Goal: Transaction & Acquisition: Purchase product/service

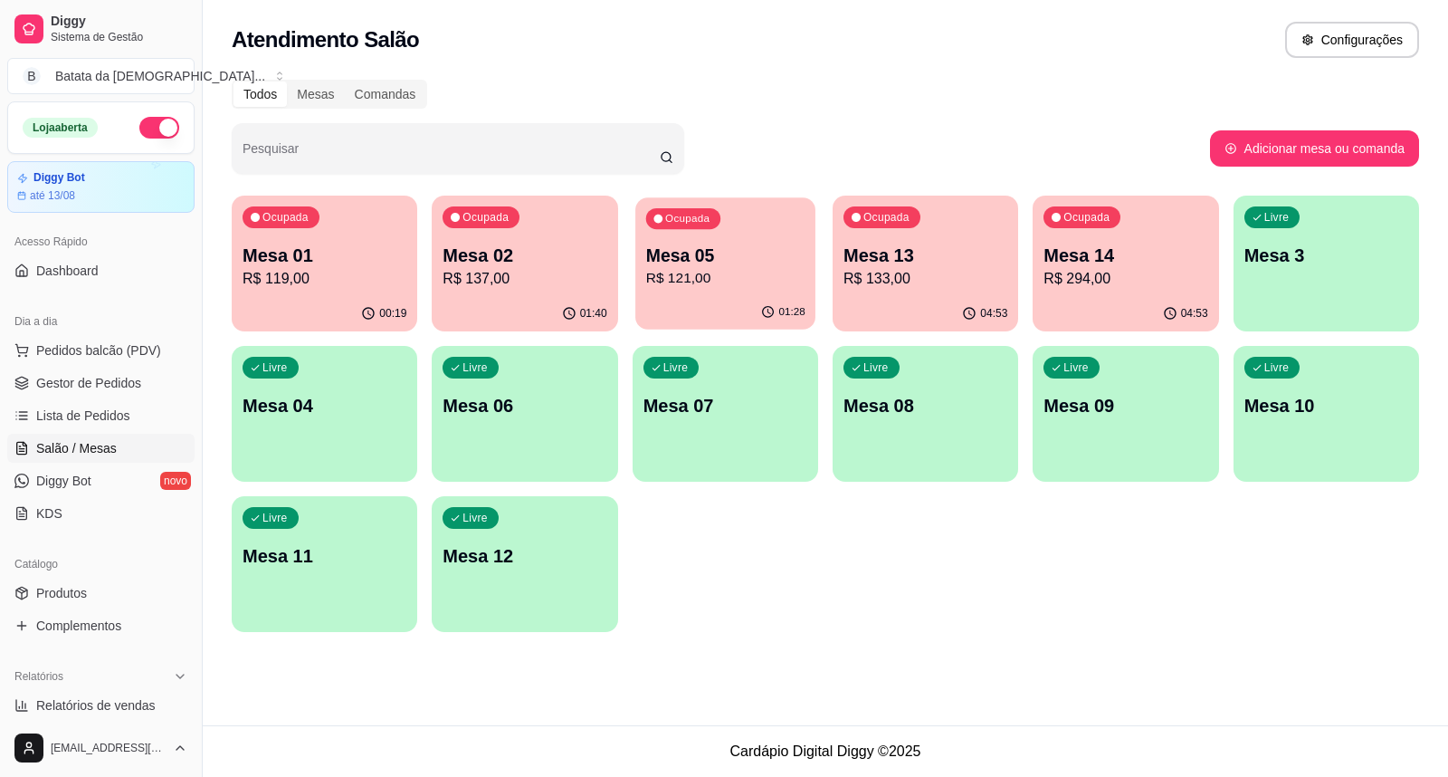
click at [776, 256] on p "Mesa 05" at bounding box center [724, 255] width 159 height 24
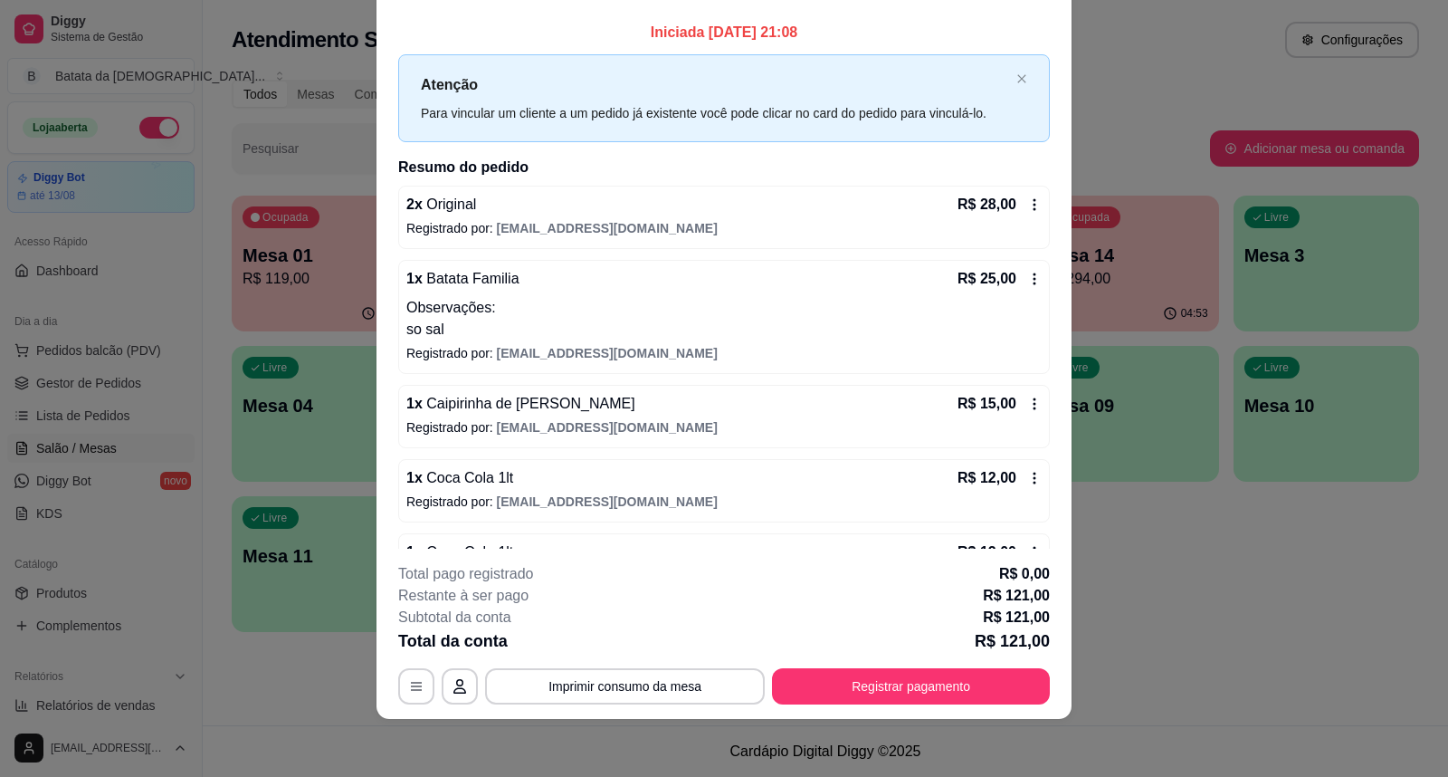
drag, startPoint x: 972, startPoint y: 61, endPoint x: 933, endPoint y: 43, distance: 42.5
click at [947, 51] on div "Iniciada [DATE] 21:08 Atenção Para vincular um cliente a um pedido já existente…" at bounding box center [724, 494] width 652 height 944
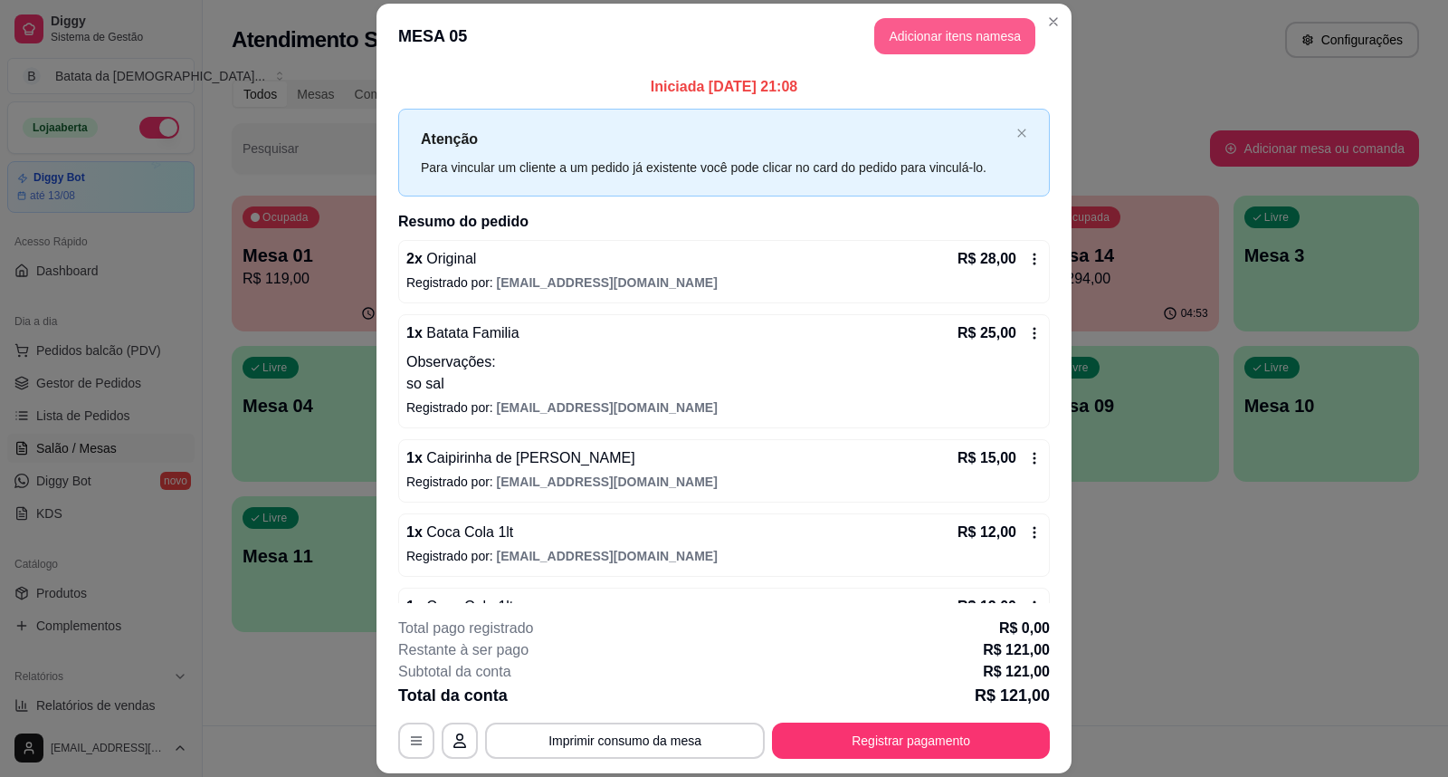
click at [952, 40] on button "Adicionar itens na mesa" at bounding box center [954, 36] width 161 height 36
click at [1202, 380] on div "Nenhum produto adicionado" at bounding box center [1229, 262] width 343 height 355
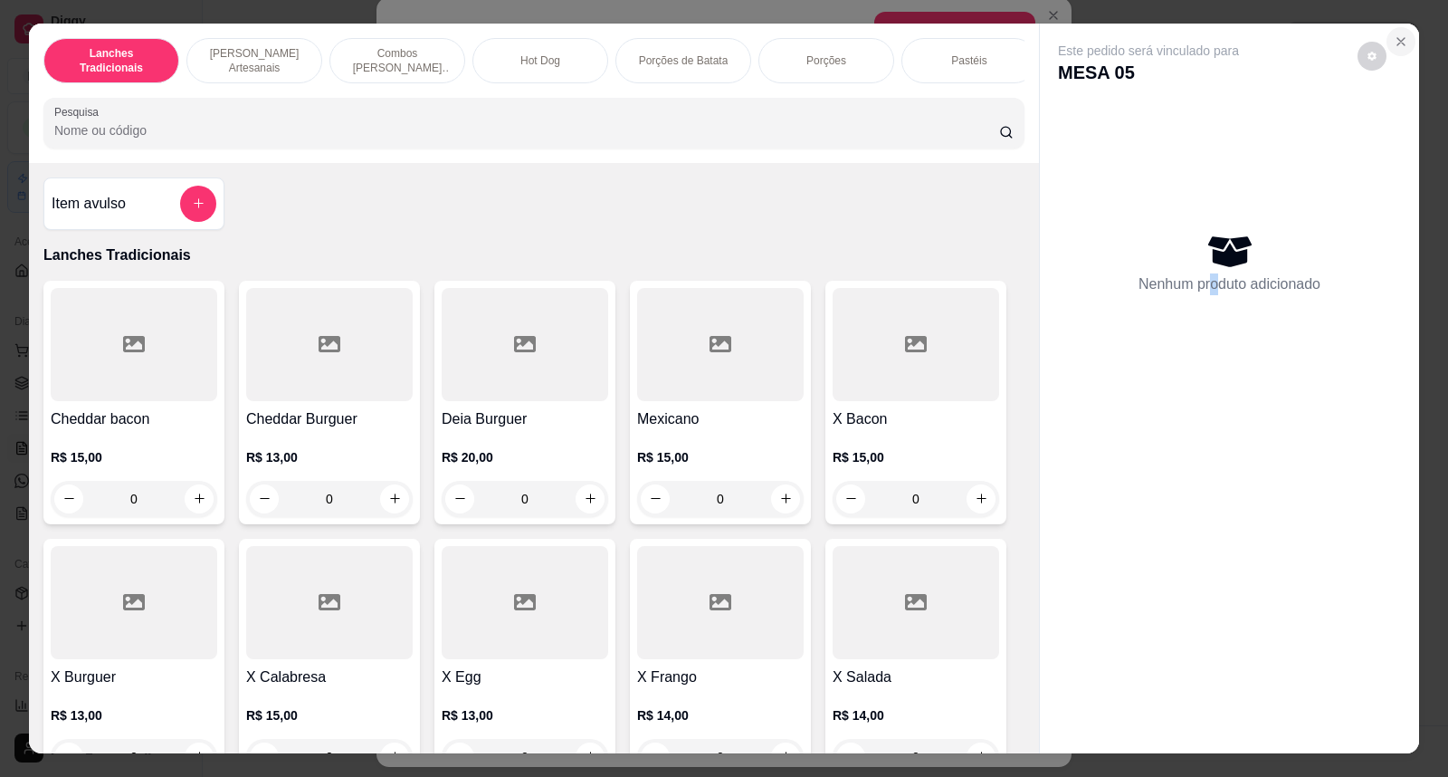
click at [1394, 36] on icon "Close" at bounding box center [1401, 41] width 14 height 14
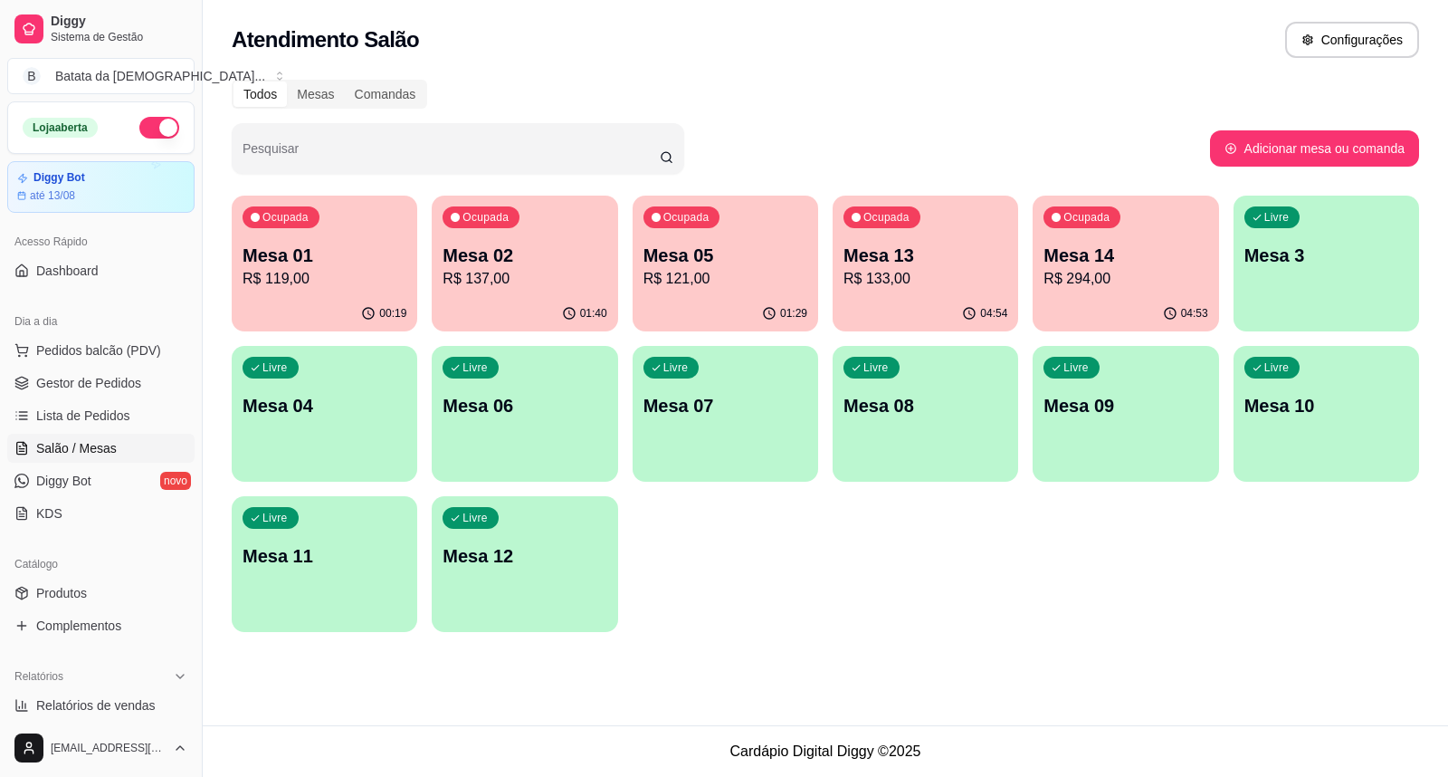
click at [876, 253] on p "Mesa 13" at bounding box center [926, 255] width 164 height 25
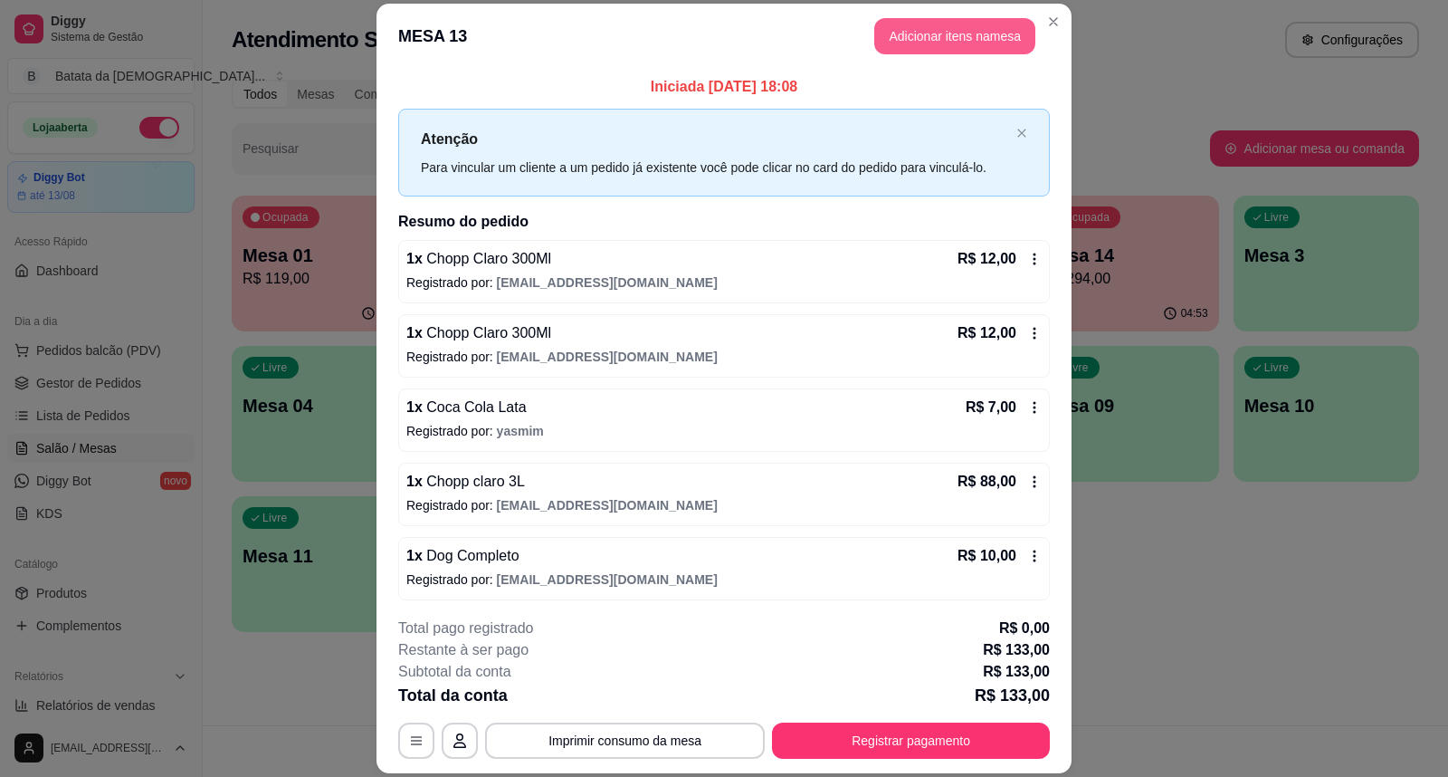
click at [1007, 50] on button "Adicionar itens na mesa" at bounding box center [954, 36] width 161 height 36
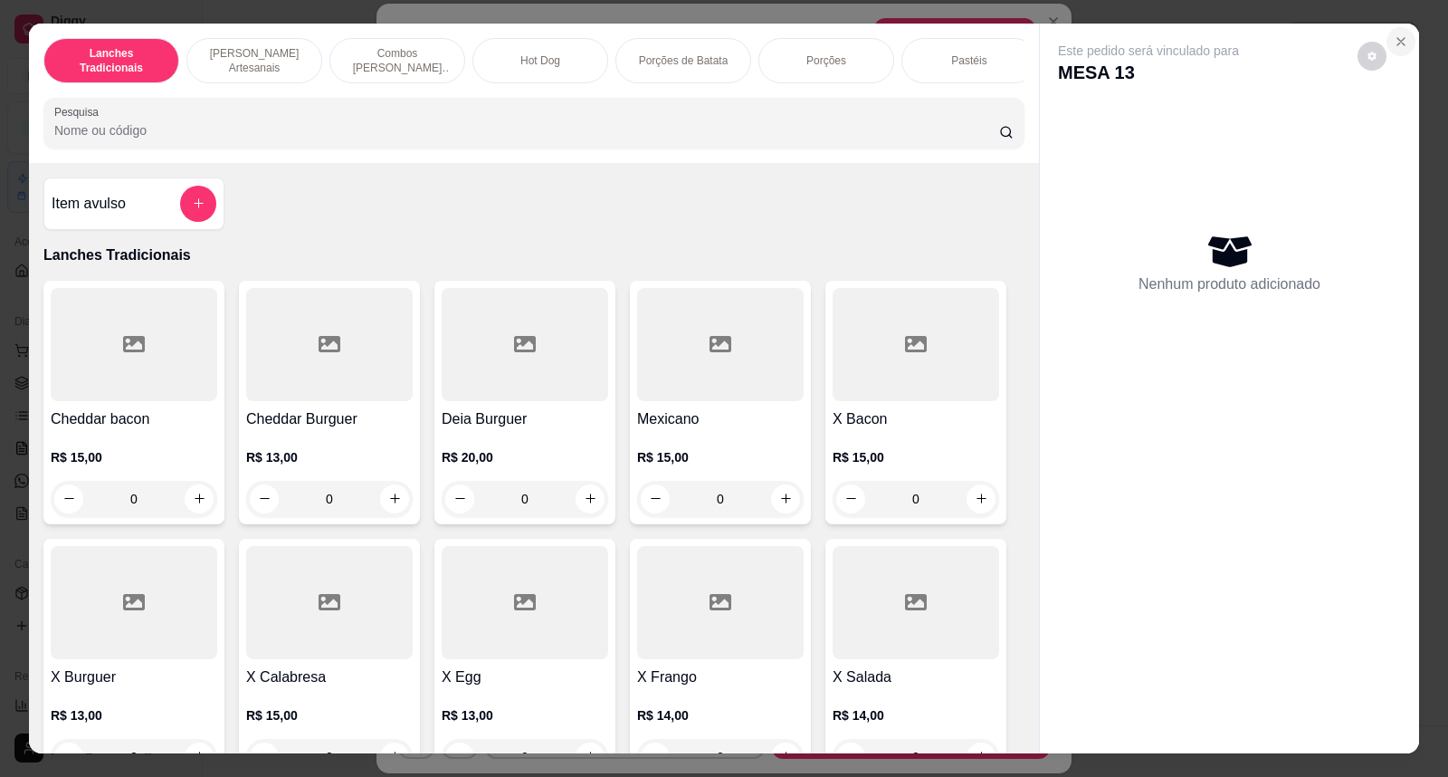
click at [1397, 43] on icon "Close" at bounding box center [1400, 41] width 7 height 7
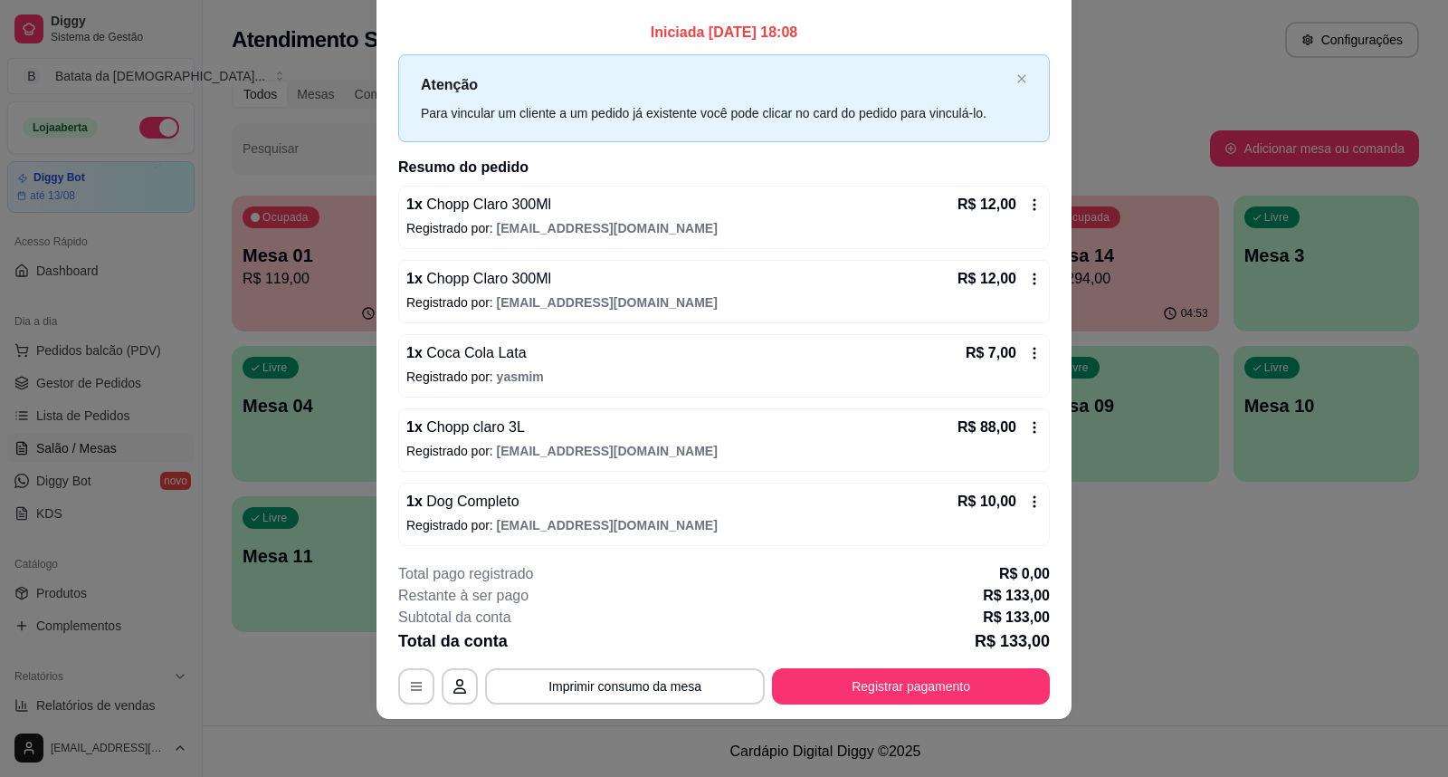
scroll to position [0, 0]
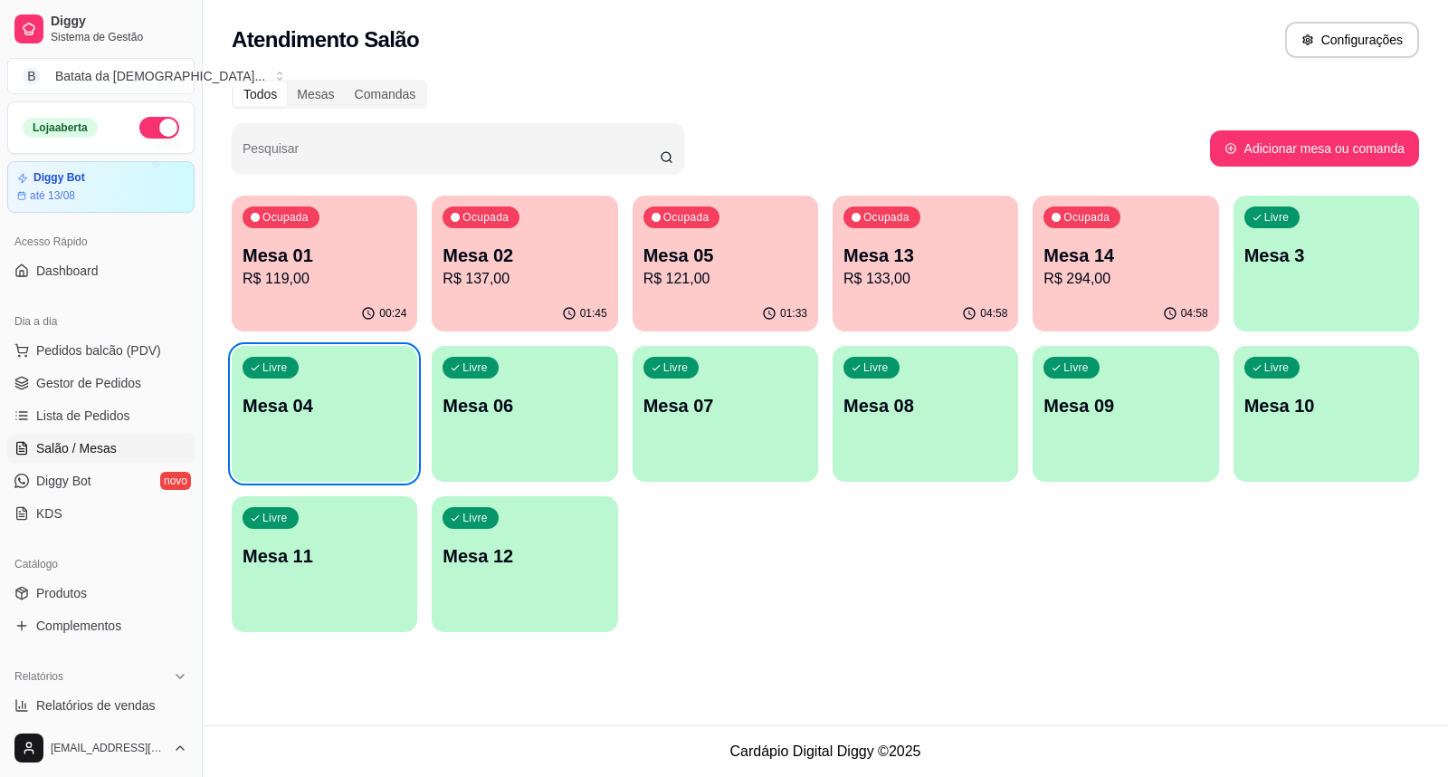
click at [512, 260] on p "Mesa 02" at bounding box center [525, 255] width 164 height 25
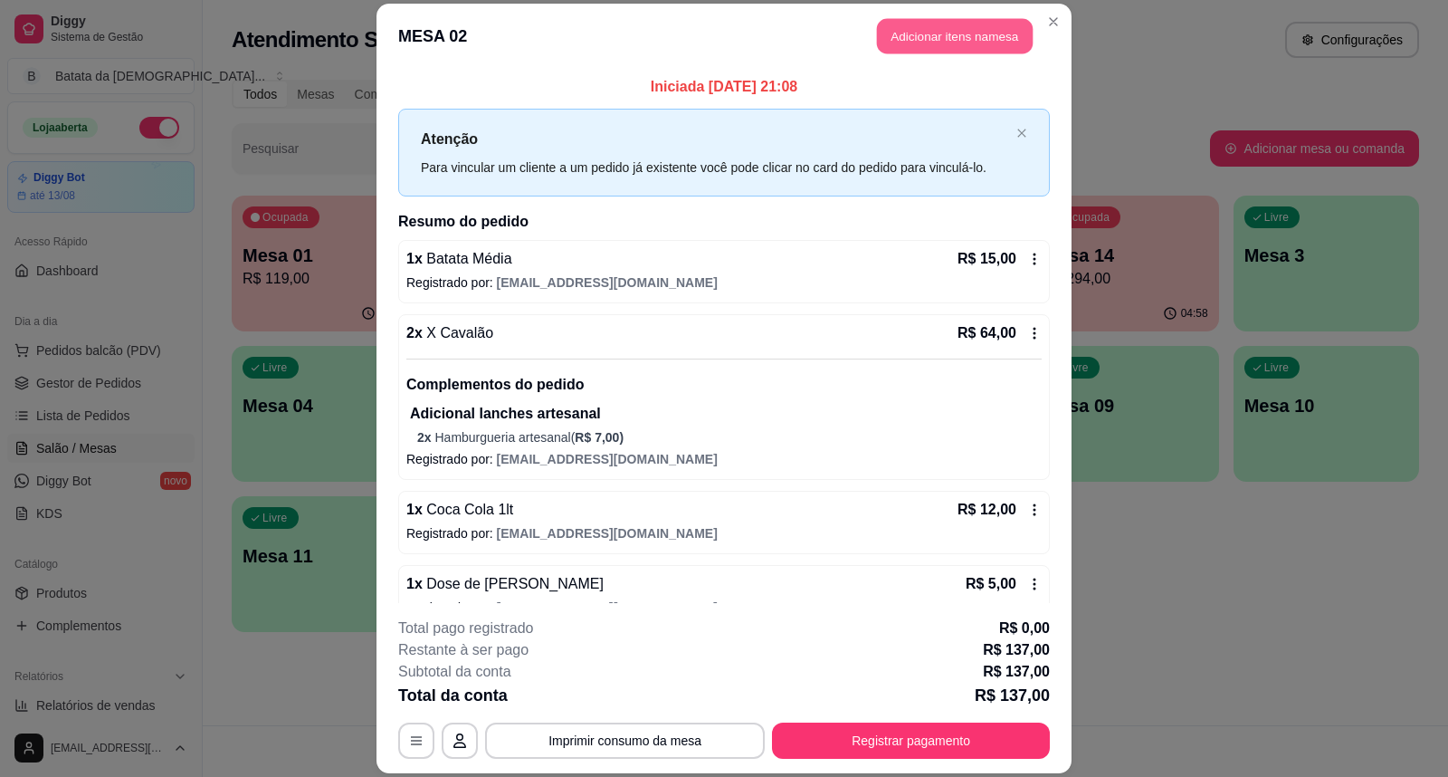
click at [972, 22] on button "Adicionar itens na mesa" at bounding box center [955, 36] width 156 height 35
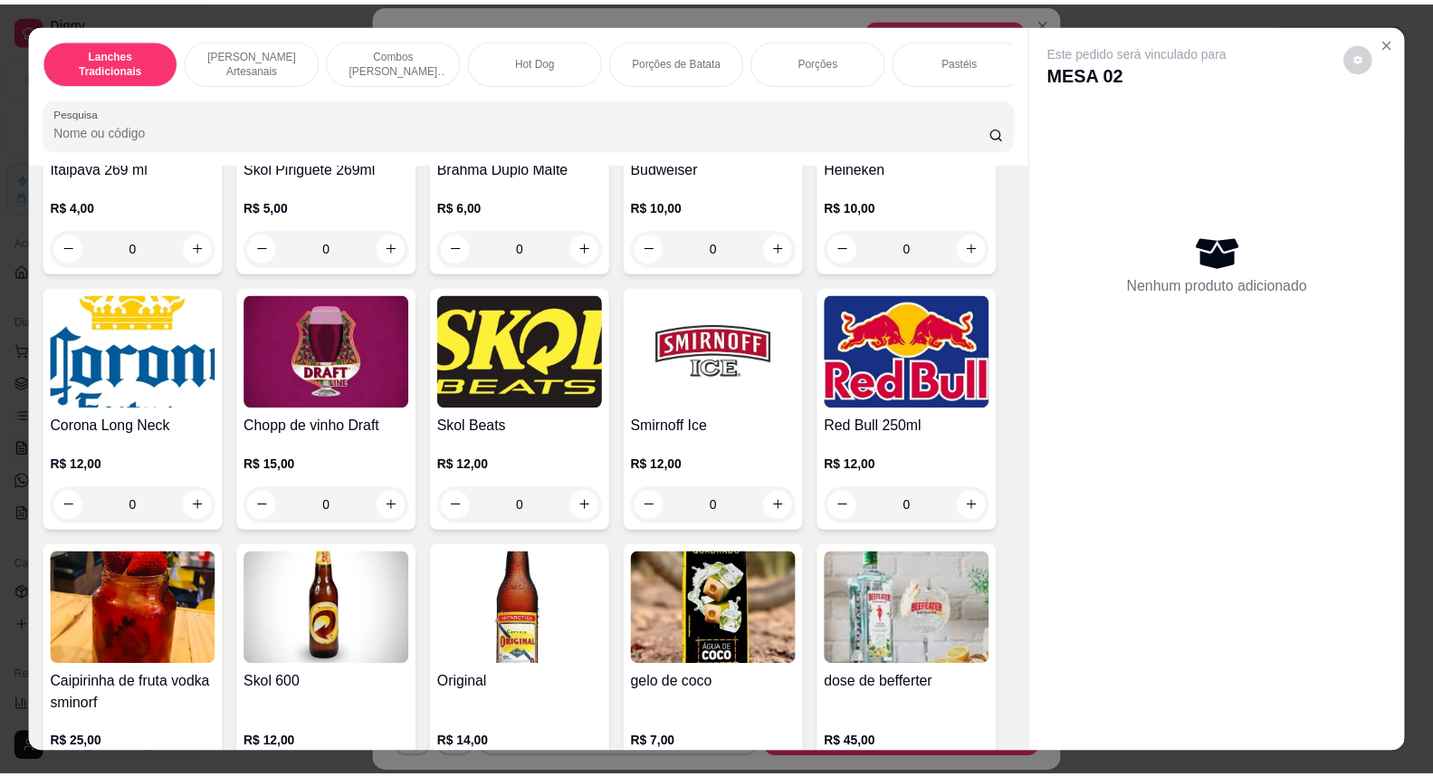
scroll to position [5631, 0]
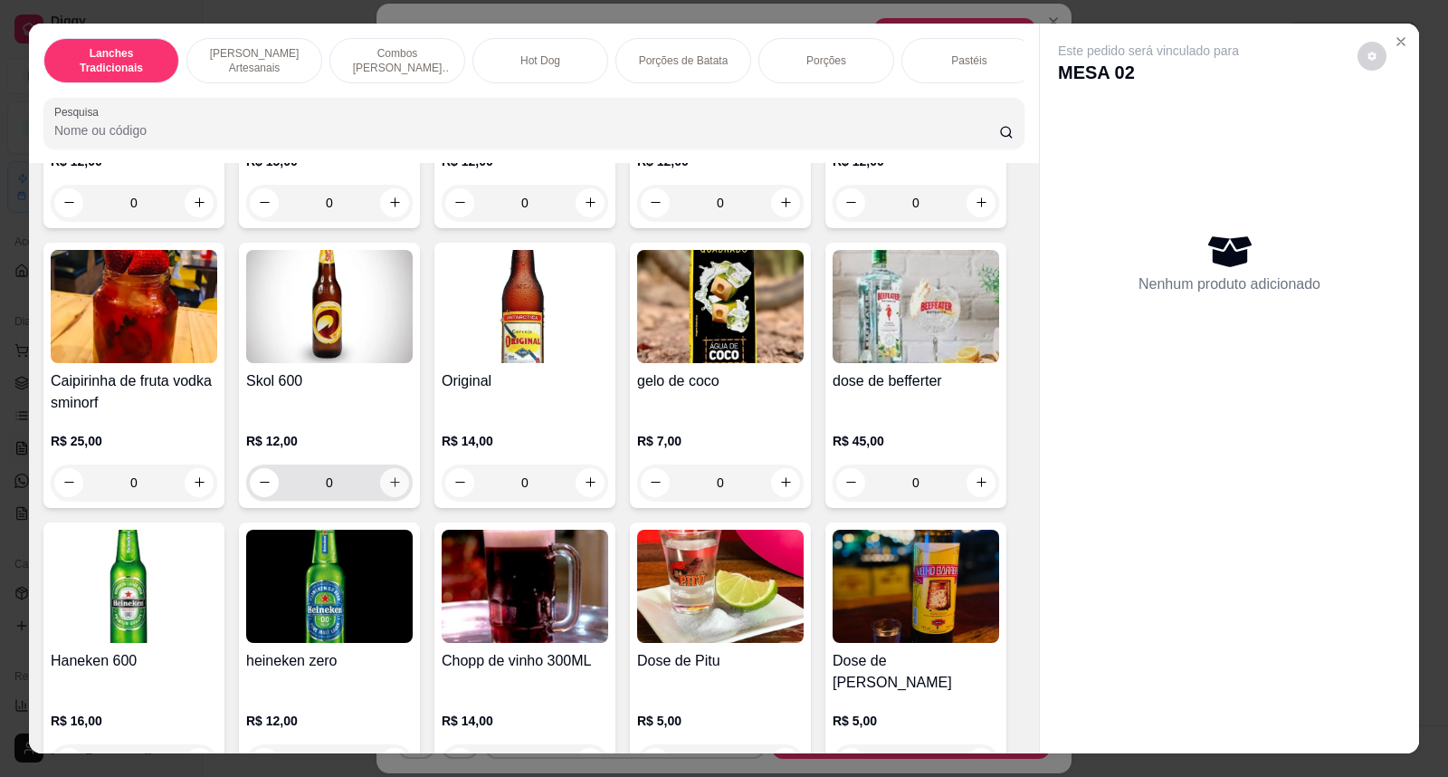
click at [383, 497] on button "increase-product-quantity" at bounding box center [394, 482] width 29 height 29
type input "1"
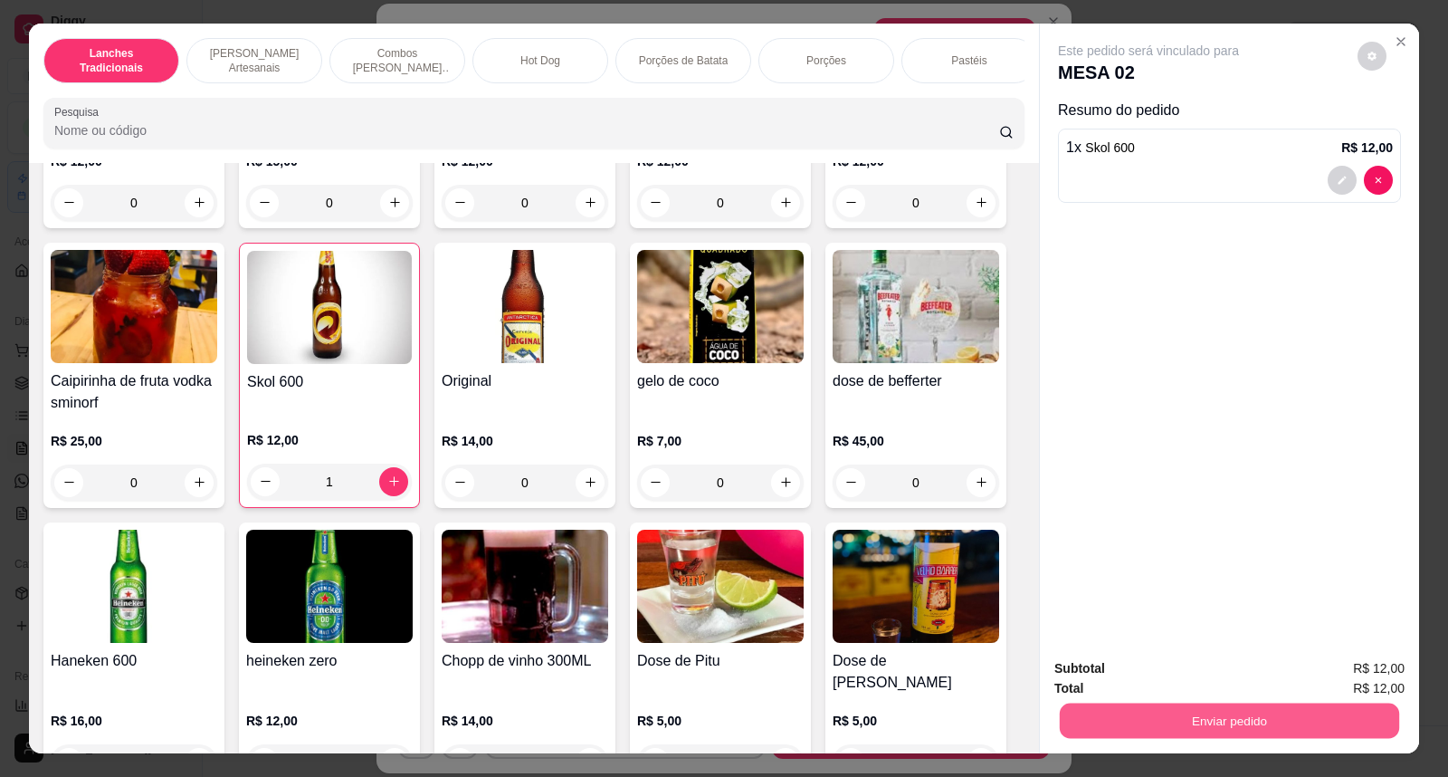
click at [1075, 719] on button "Enviar pedido" at bounding box center [1229, 720] width 339 height 35
click at [1158, 685] on button "Não registrar e enviar pedido" at bounding box center [1169, 676] width 183 height 33
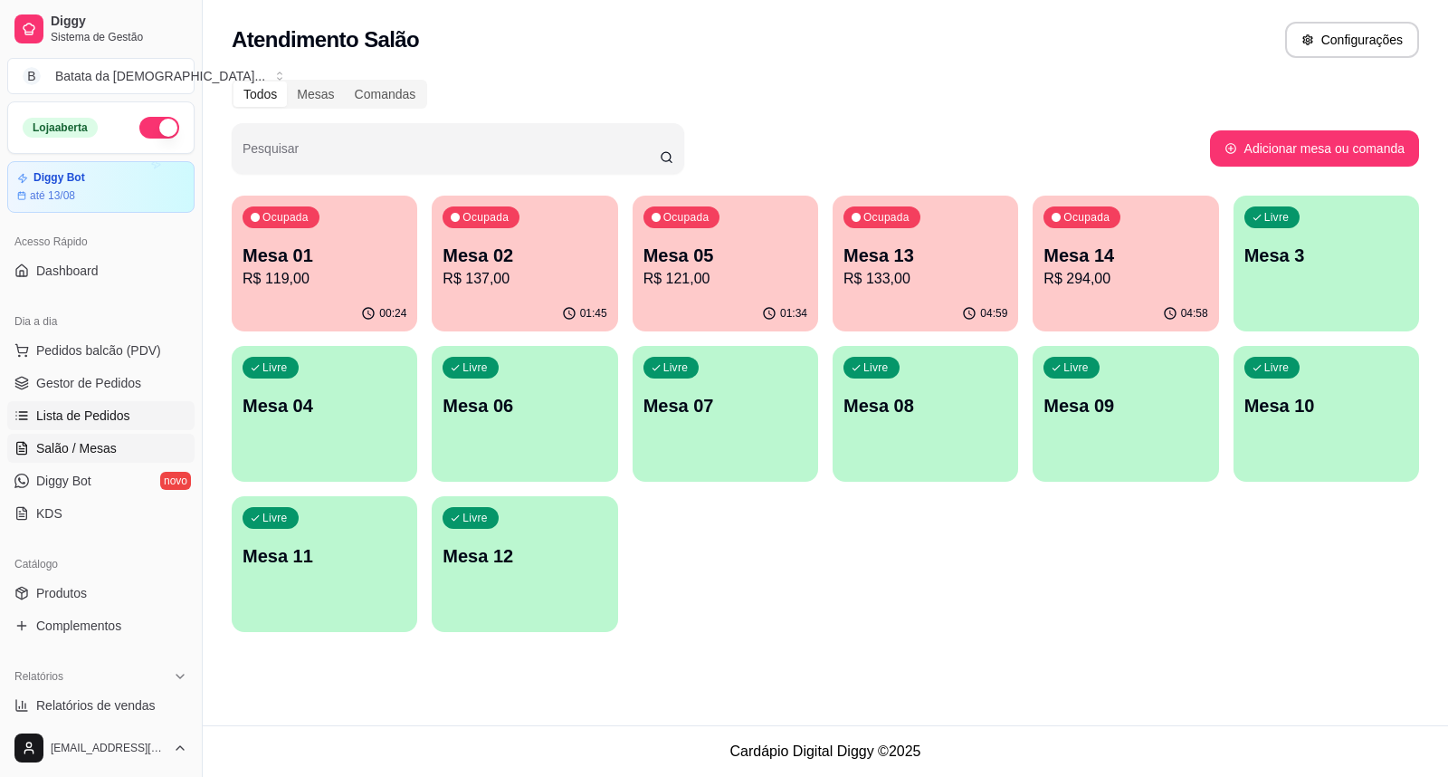
click at [89, 402] on link "Lista de Pedidos" at bounding box center [100, 415] width 187 height 29
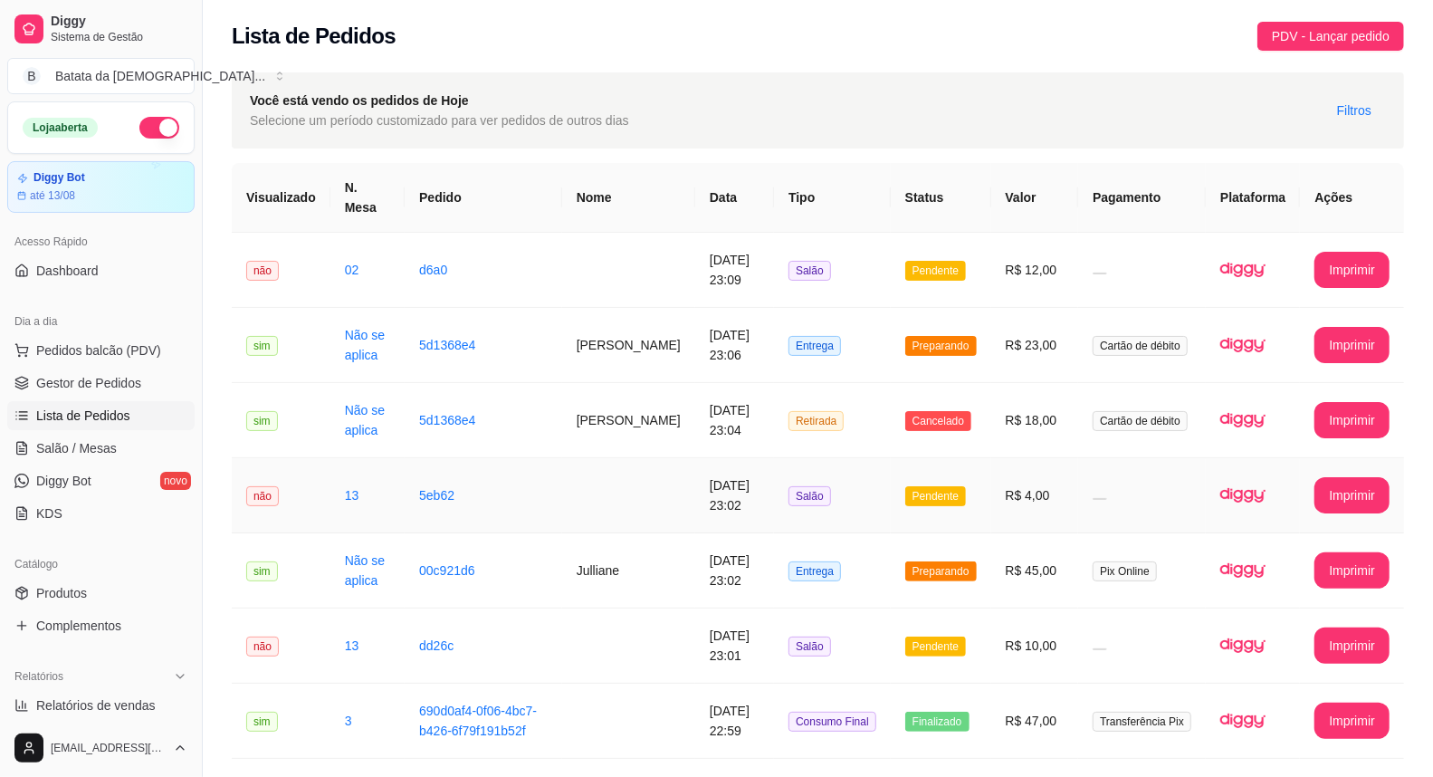
click at [567, 492] on td at bounding box center [628, 495] width 133 height 75
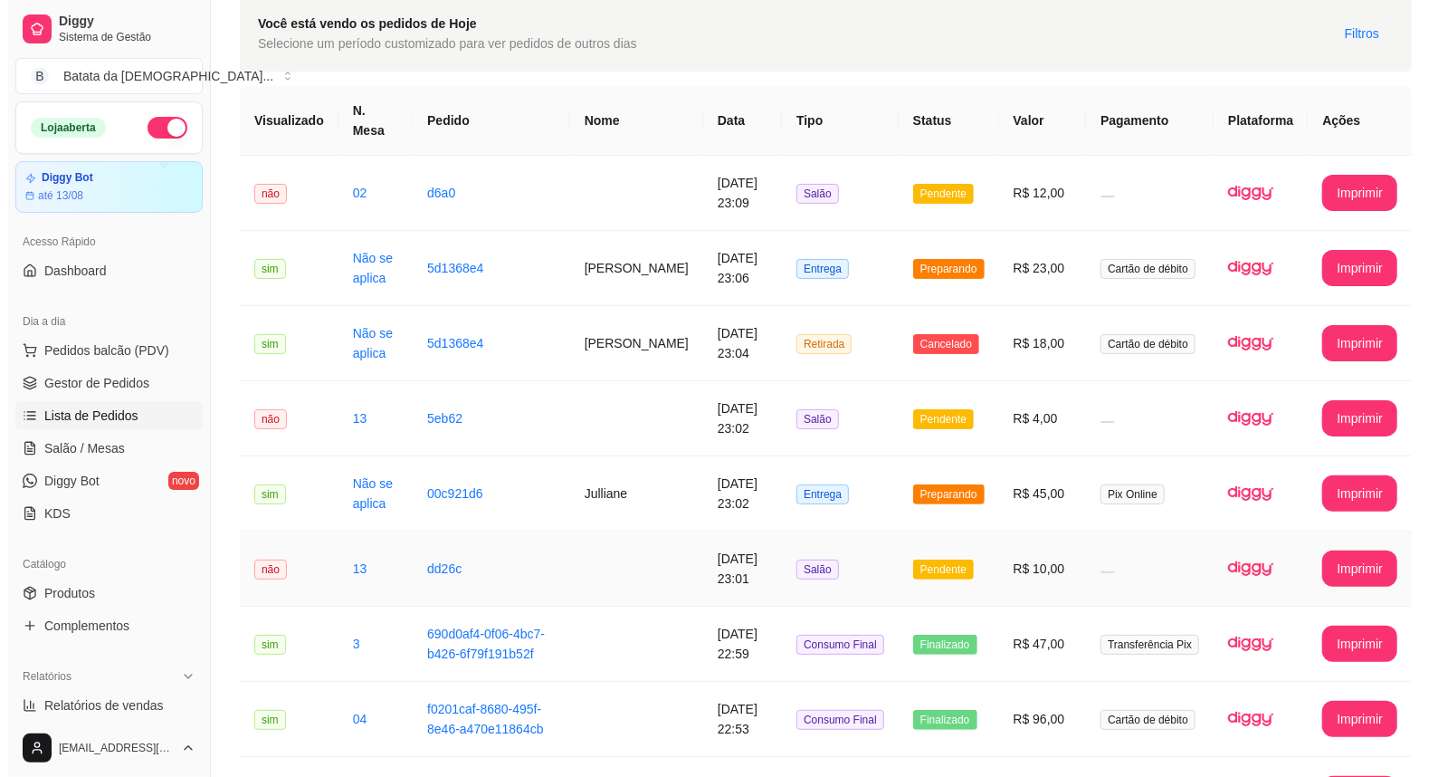
scroll to position [100, 0]
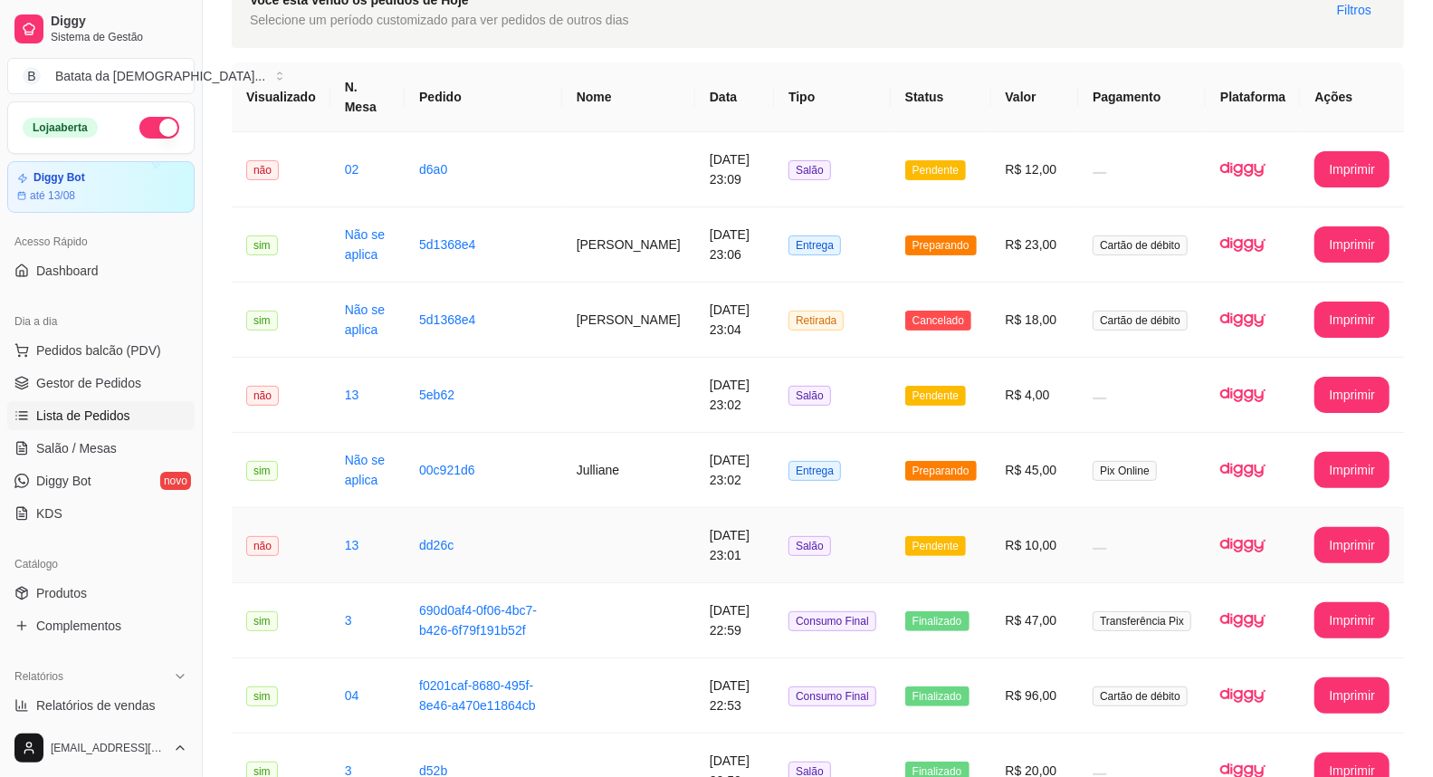
click at [856, 543] on td "Salão" at bounding box center [832, 545] width 117 height 75
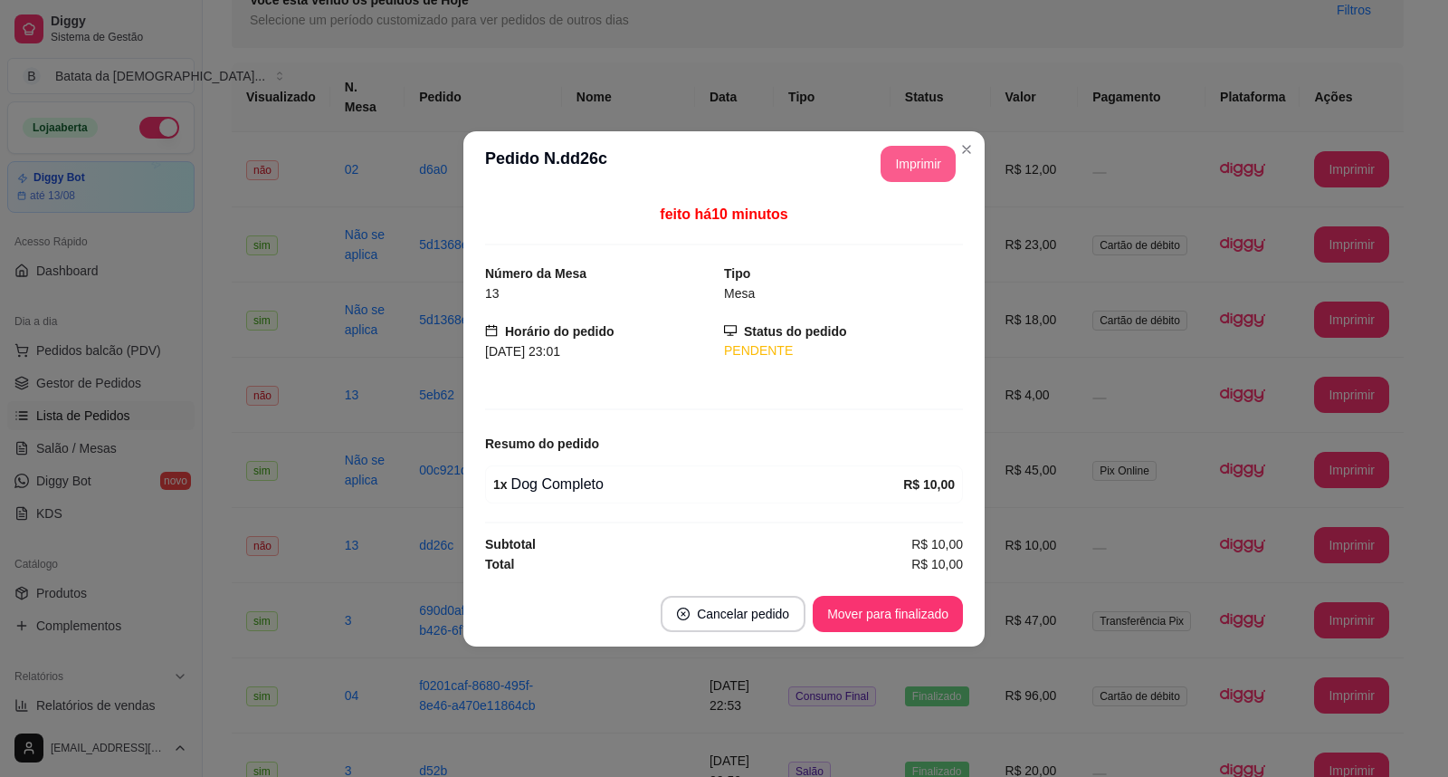
click at [917, 176] on button "Imprimir" at bounding box center [918, 164] width 75 height 36
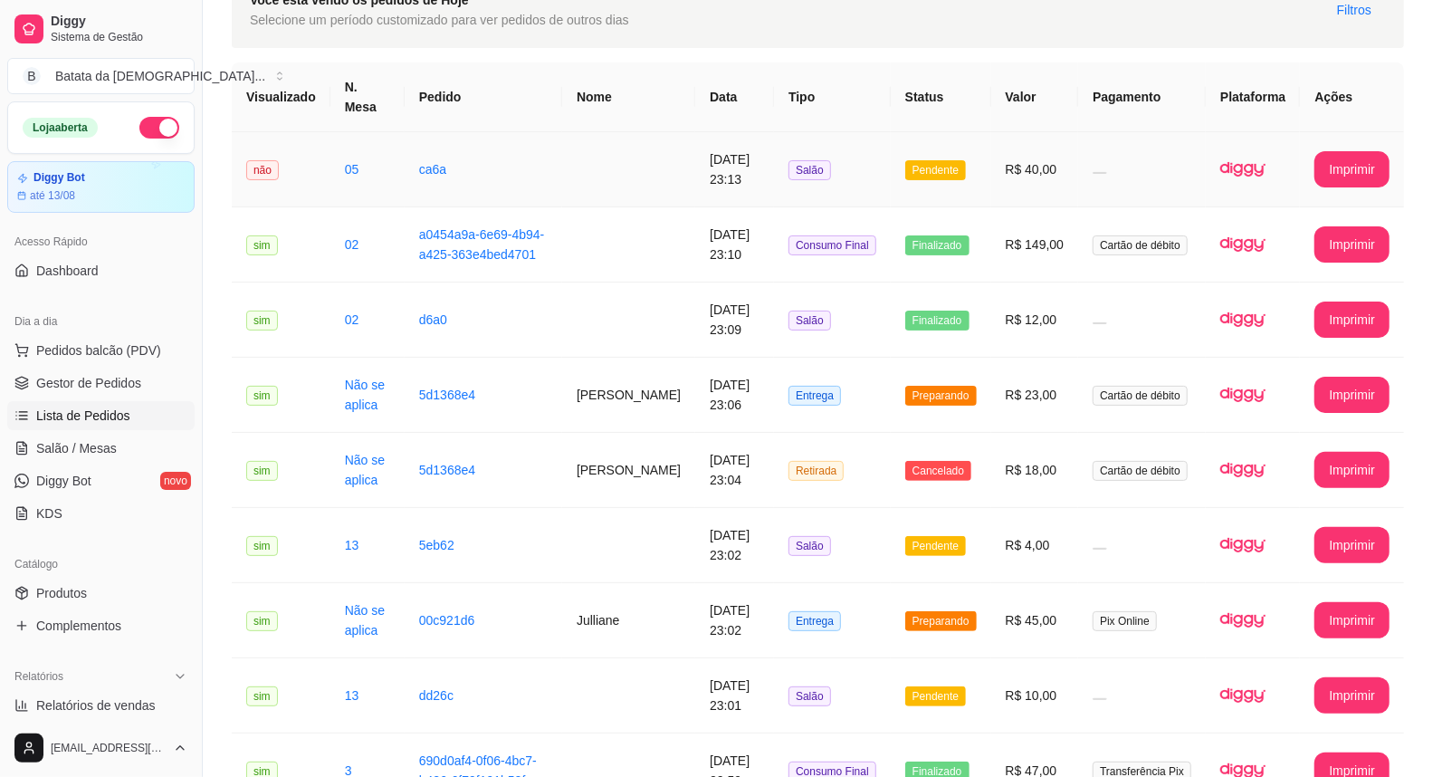
click at [1127, 154] on td at bounding box center [1142, 169] width 128 height 75
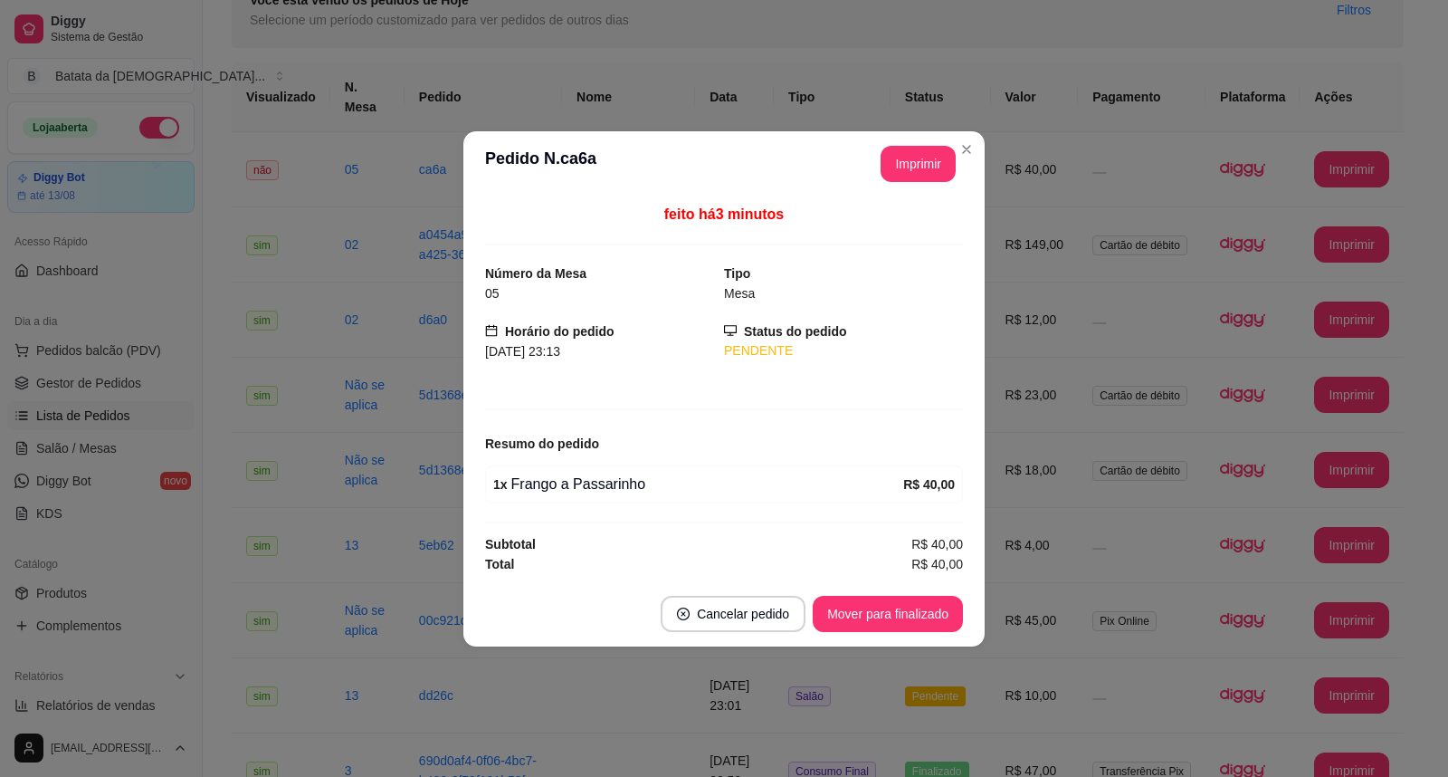
click at [844, 205] on div "feito há 3 minutos" at bounding box center [724, 225] width 478 height 42
